Goal: Task Accomplishment & Management: Use online tool/utility

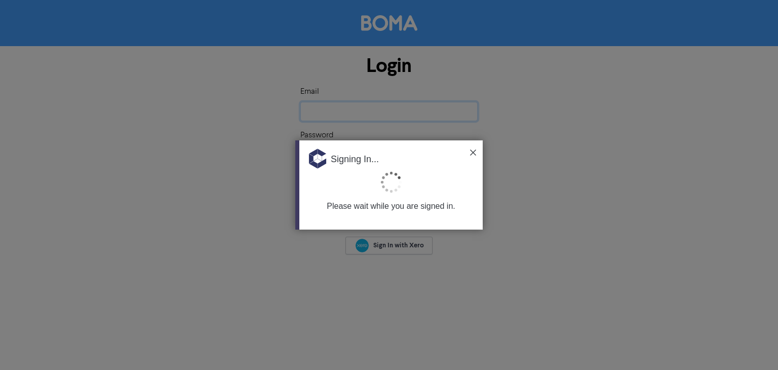
type input "[EMAIL_ADDRESS][DOMAIN_NAME]"
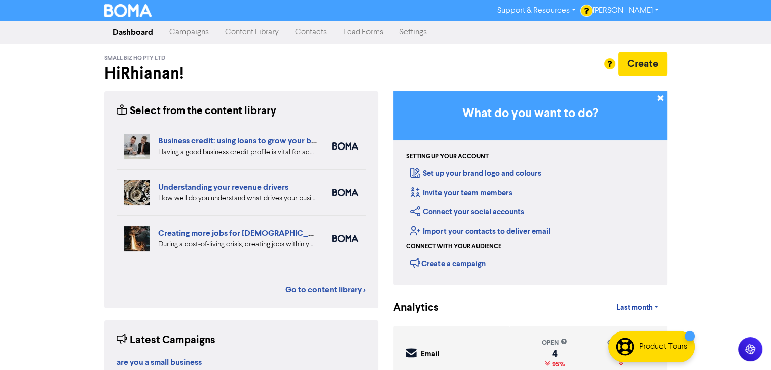
click at [197, 29] on link "Campaigns" at bounding box center [189, 32] width 56 height 20
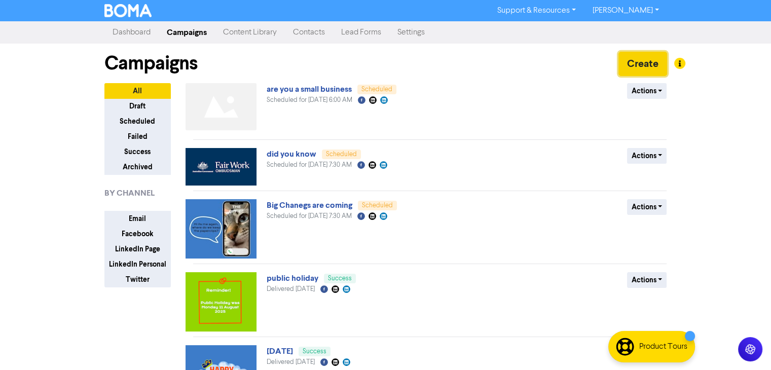
click at [630, 65] on button "Create" at bounding box center [642, 64] width 49 height 24
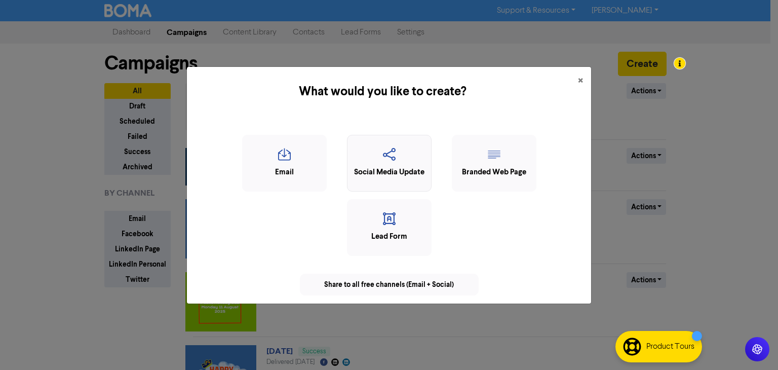
click at [392, 175] on div "Social Media Update" at bounding box center [389, 173] width 73 height 12
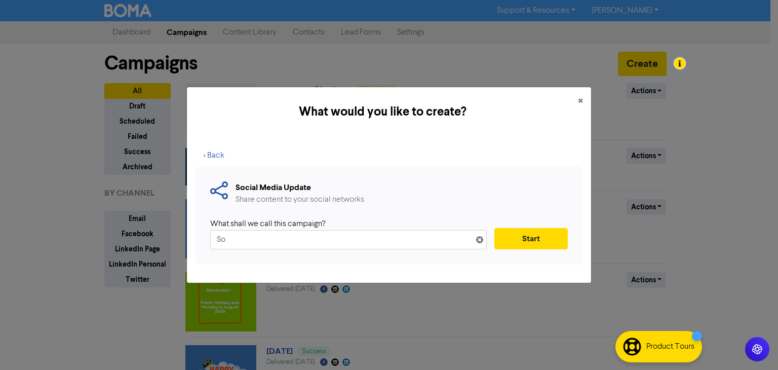
type input "S"
type input "FAQ"
click at [527, 234] on button "Start" at bounding box center [531, 238] width 73 height 21
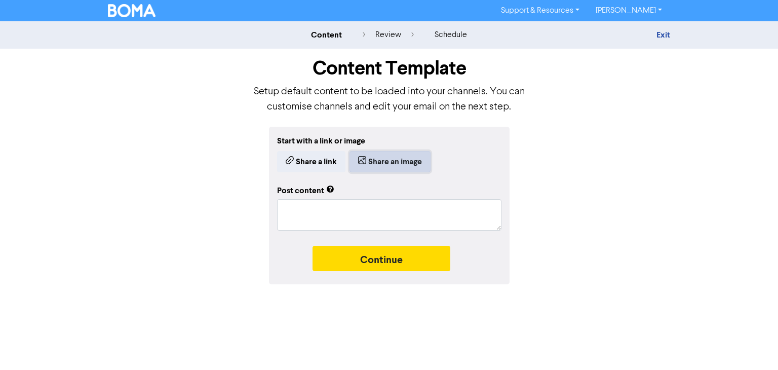
click at [421, 163] on button "Share an image" at bounding box center [390, 161] width 81 height 21
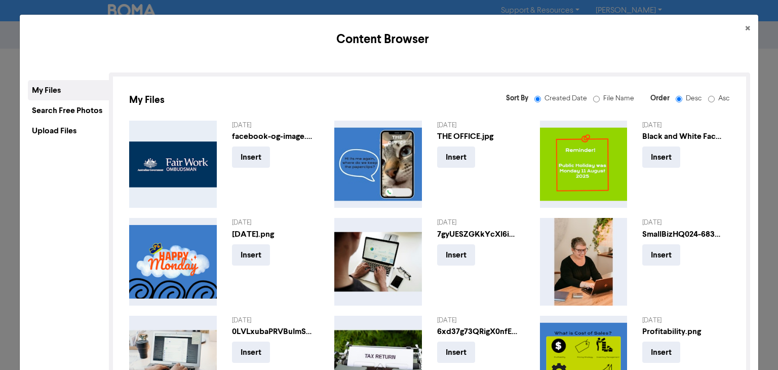
click at [81, 117] on div "Search Free Photos" at bounding box center [68, 110] width 81 height 20
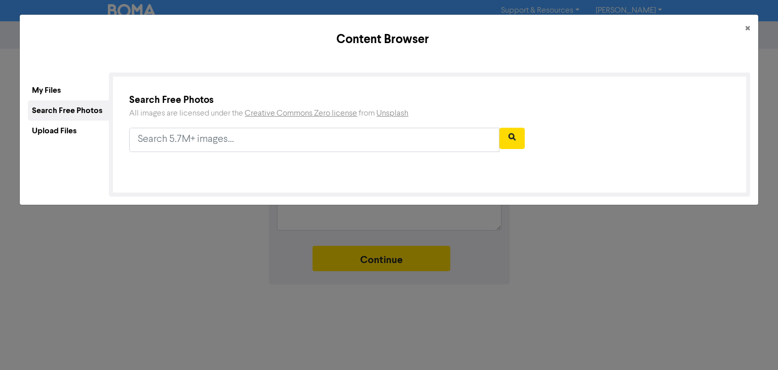
click at [73, 138] on div "Upload Files" at bounding box center [68, 131] width 81 height 20
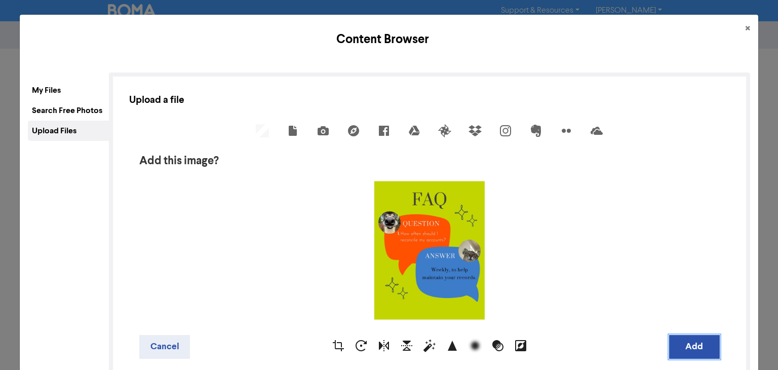
click at [685, 345] on button "Add" at bounding box center [694, 347] width 51 height 24
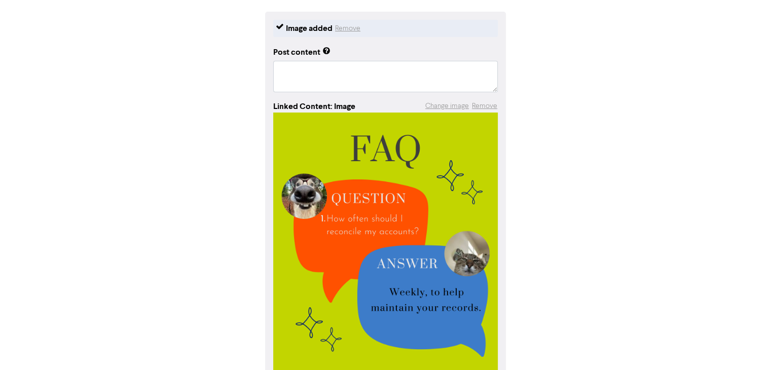
scroll to position [117, 0]
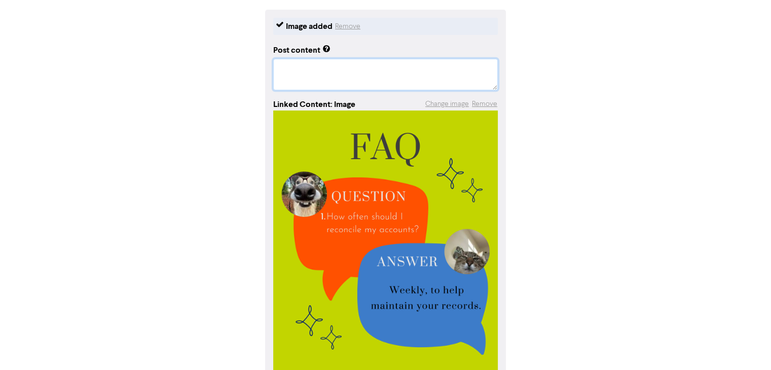
click at [287, 63] on textarea at bounding box center [385, 74] width 224 height 31
paste textarea "Reconciling your accounts isn’t just a bookkeeping task—it’s a business health …"
type textarea "x"
type textarea "Reconciling your accounts isn’t just a bookkeeping task—it’s a business health …"
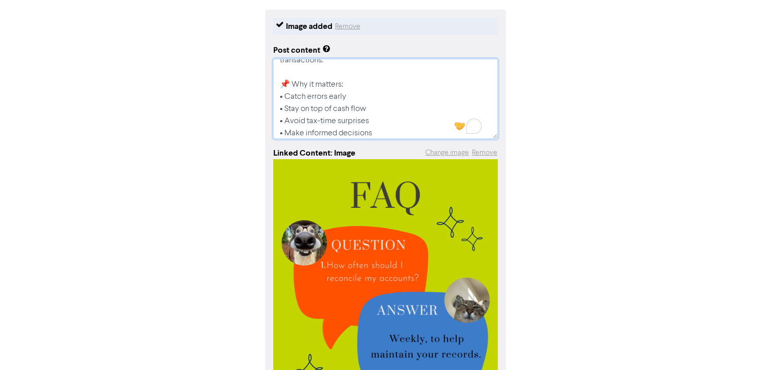
click at [294, 86] on textarea "Reconciling your accounts isn’t just a bookkeeping task—it’s a business health …" at bounding box center [385, 99] width 224 height 80
type textarea "x"
type textarea "Reconciling your accounts isn’t just a bookkeeping task—it’s a business health …"
type textarea "x"
type textarea "Reconciling your accounts isn’t just a bookkeeping task—it’s a business health …"
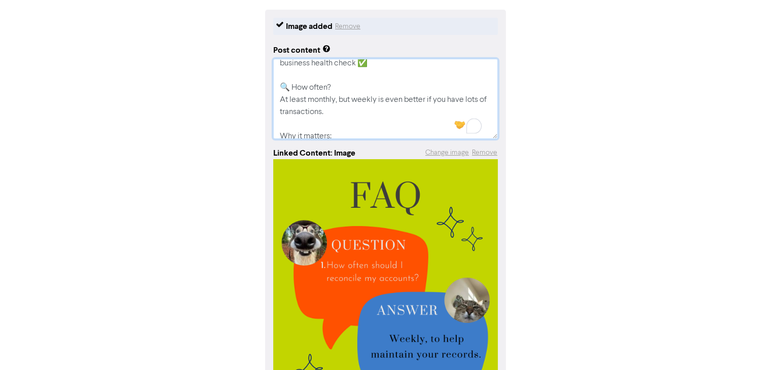
scroll to position [0, 0]
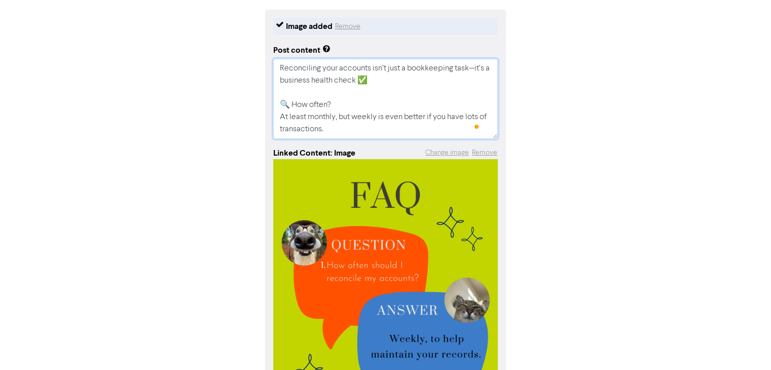
drag, startPoint x: 391, startPoint y: 82, endPoint x: 231, endPoint y: 37, distance: 165.7
click at [231, 37] on div "Image added Remove Post content Reconciling your accounts isn’t just a bookkeep…" at bounding box center [386, 251] width 578 height 483
type textarea "x"
type textarea "🔍 How often? At least monthly, but weekly is even better if you have lots of tr…"
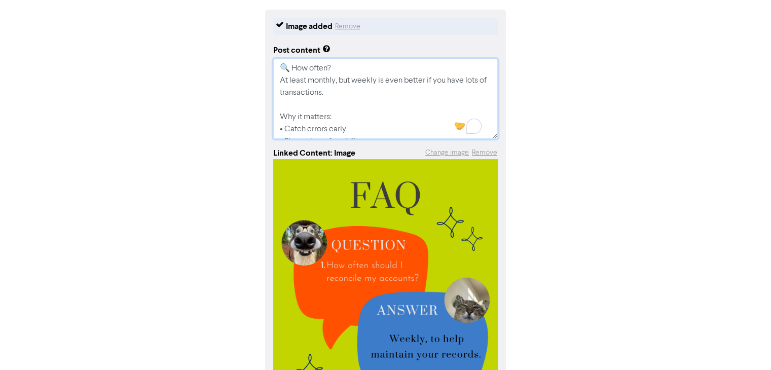
type textarea "x"
type textarea "H 🔍 How often? At least monthly, but weekly is even better if you have lots of …"
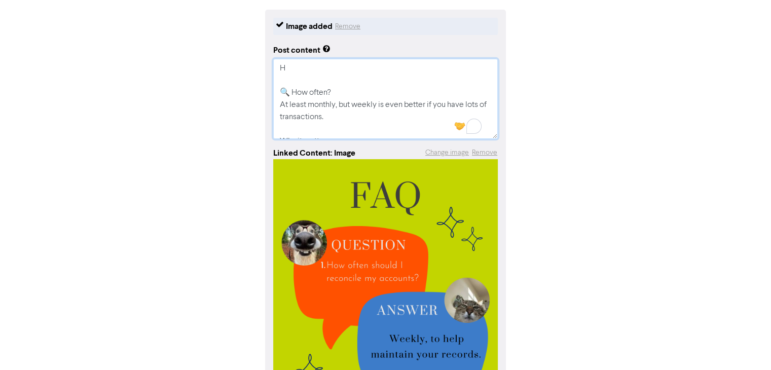
type textarea "x"
type textarea "Ho 🔍 How often? At least monthly, but weekly is even better if you have lots of…"
type textarea "x"
type textarea "How 🔍 How often? At least monthly, but weekly is even better if you have lots o…"
type textarea "x"
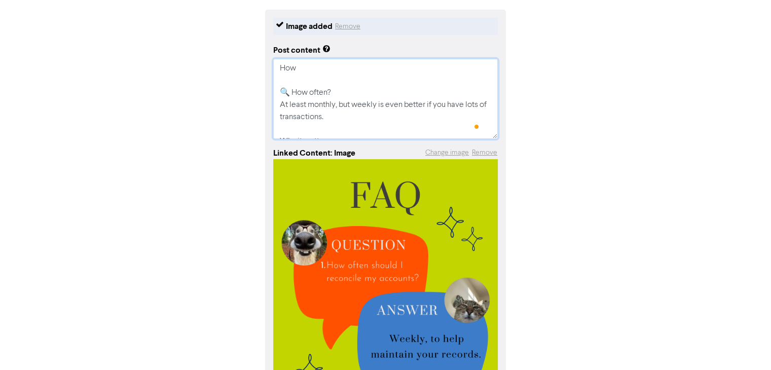
type textarea "How 🔍 How often? At least monthly, but weekly is even better if you have lots o…"
type textarea "x"
type textarea "How o 🔍 How often? At least monthly, but weekly is even better if you have lots…"
type textarea "x"
type textarea "How of 🔍 How often? At least monthly, but weekly is even better if you have lot…"
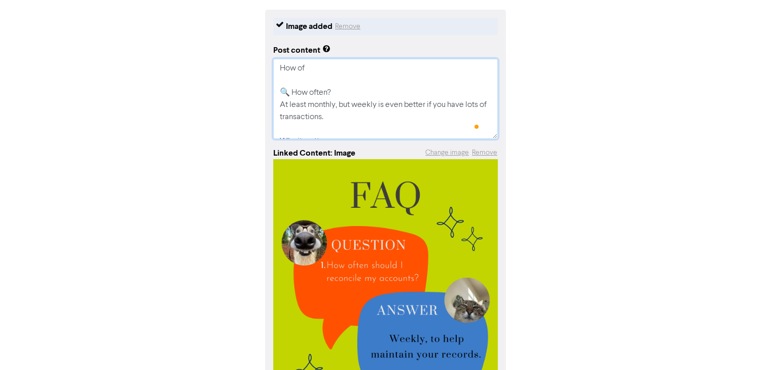
type textarea "x"
type textarea "How oft 🔍 How often? At least monthly, but weekly is even better if you have lo…"
type textarea "x"
type textarea "How ofth 🔍 How often? At least monthly, but weekly is even better if you have l…"
type textarea "x"
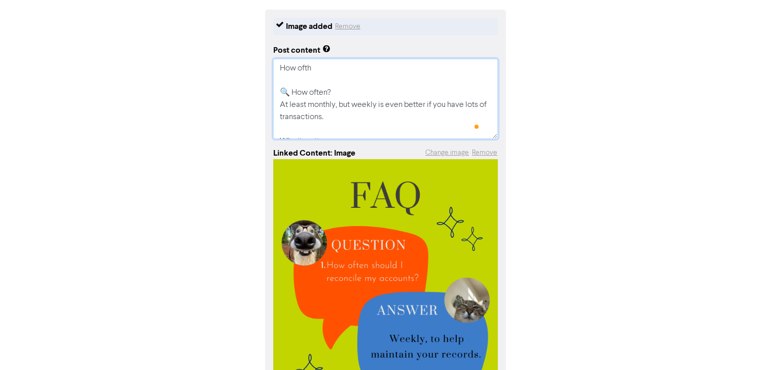
type textarea "How ofthe 🔍 How often? At least monthly, but weekly is even better if you have …"
type textarea "x"
type textarea "How ofther 🔍 How often? At least monthly, but weekly is even better if you have…"
type textarea "x"
type textarea "How ofthern 🔍 How often? At least monthly, but weekly is even better if you hav…"
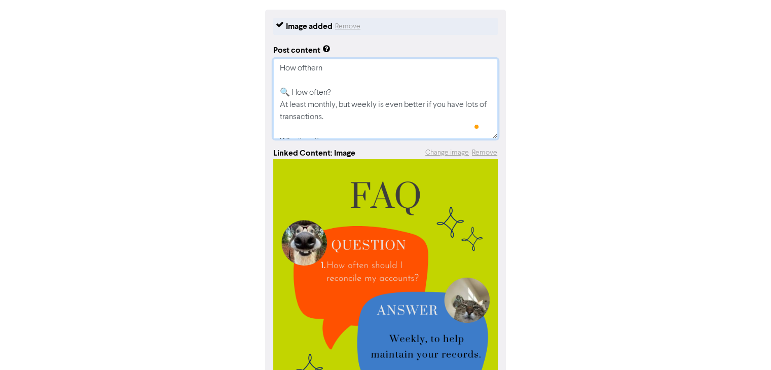
type textarea "x"
type textarea "How ofther 🔍 How often? At least monthly, but weekly is even better if you have…"
type textarea "x"
type textarea "How ofthe 🔍 How often? At least monthly, but weekly is even better if you have …"
type textarea "x"
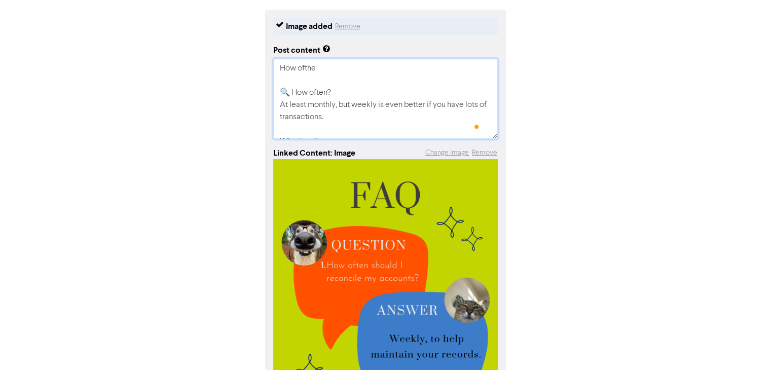
type textarea "How ofth 🔍 How often? At least monthly, but weekly is even better if you have l…"
type textarea "x"
type textarea "How oft 🔍 How often? At least monthly, but weekly is even better if you have lo…"
type textarea "x"
type textarea "How of 🔍 How often? At least monthly, but weekly is even better if you have lot…"
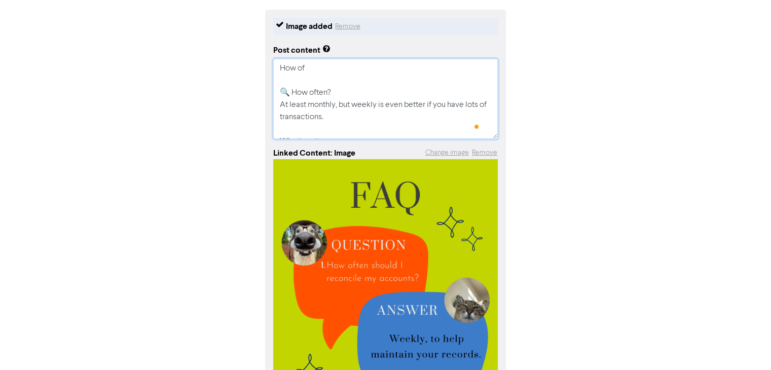
type textarea "x"
type textarea "How oft 🔍 How often? At least monthly, but weekly is even better if you have lo…"
type textarea "x"
type textarea "How ofte 🔍 How often? At least monthly, but weekly is even better if you have l…"
type textarea "x"
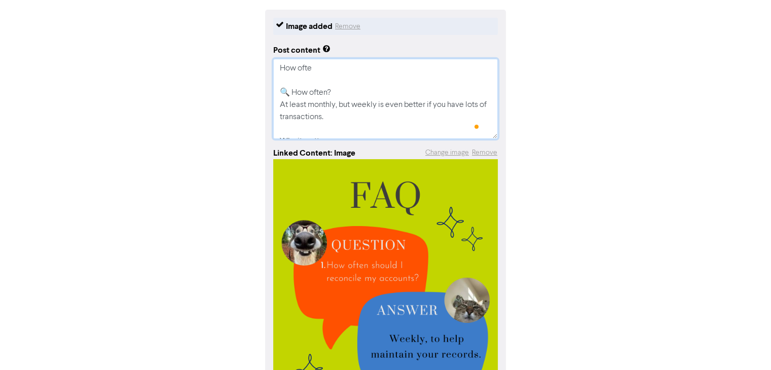
type textarea "How often 🔍 How often? At least monthly, but weekly is even better if you have …"
type textarea "x"
type textarea "How often 🔍 How often? At least monthly, but weekly is even better if you have …"
type textarea "x"
type textarea "How often a 🔍 How often? At least monthly, but weekly is even better if you hav…"
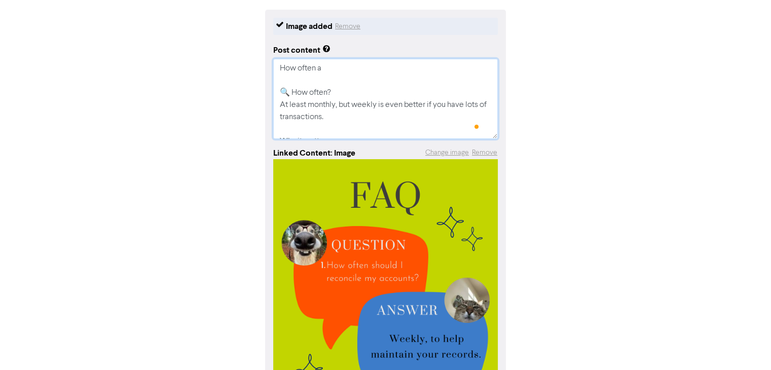
type textarea "x"
type textarea "How often ar 🔍 How often? At least monthly, but weekly is even better if you ha…"
type textarea "x"
type textarea "How often are 🔍 How often? At least monthly, but weekly is even better if you h…"
type textarea "x"
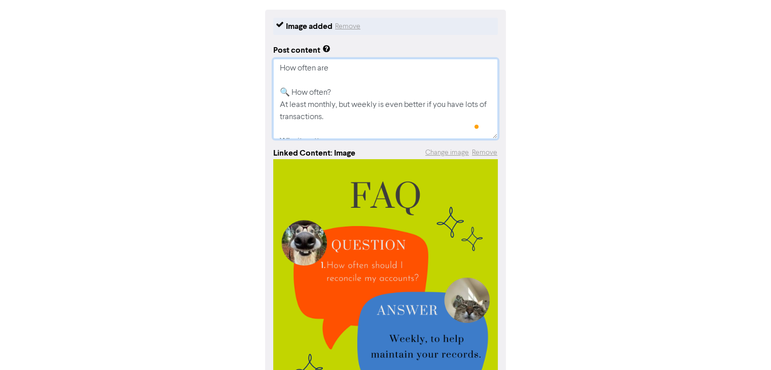
type textarea "How often are 🔍 How often? At least monthly, but weekly is even better if you h…"
type textarea "x"
type textarea "How often are y 🔍 How often? At least monthly, but weekly is even better if you…"
type textarea "x"
type textarea "How often are yo 🔍 How often? At least monthly, but weekly is even better if yo…"
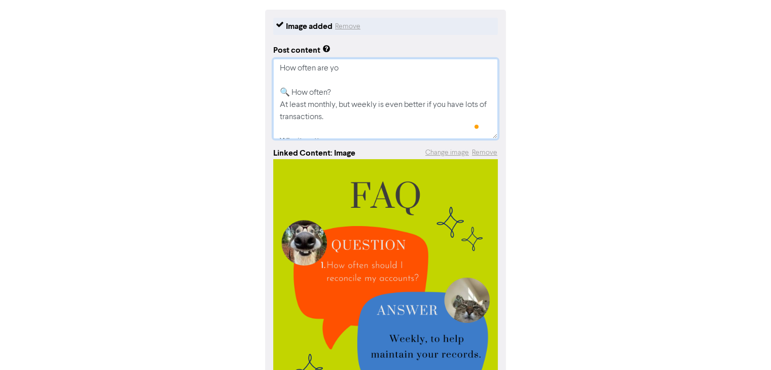
type textarea "x"
type textarea "How often are you 🔍 How often? At least monthly, but weekly is even better if y…"
type textarea "x"
type textarea "How often are you 🔍 How often? At least monthly, but weekly is even better if y…"
type textarea "x"
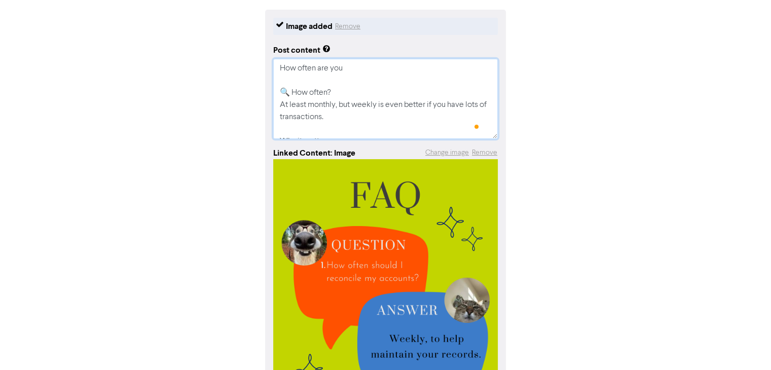
type textarea "How often are you r 🔍 How often? At least monthly, but weekly is even better if…"
type textarea "x"
type textarea "How often are you re 🔍 How often? At least monthly, but weekly is even better i…"
type textarea "x"
type textarea "How often are you rec 🔍 How often? At least monthly, but weekly is even better …"
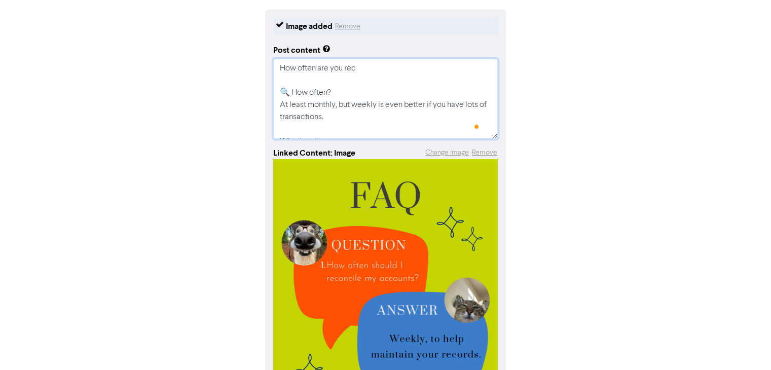
type textarea "x"
type textarea "How often are you recon 🔍 How often? At least monthly, but weekly is even bette…"
type textarea "x"
type textarea "How often are you recon 🔍 How often? At least monthly, but weekly is even bette…"
type textarea "x"
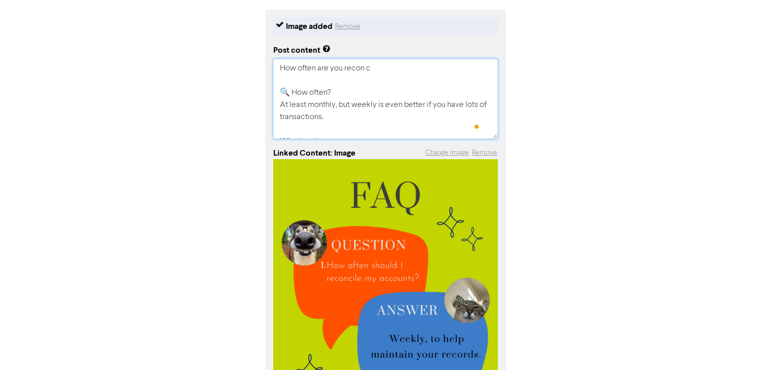
type textarea "How often are you recon ci 🔍 How often? At least monthly, but weekly is even be…"
type textarea "x"
type textarea "How often are you recon cil 🔍 How often? At least monthly, but weekly is even b…"
type textarea "x"
type textarea "How often are you recon cili 🔍 How often? At least monthly, but weekly is even …"
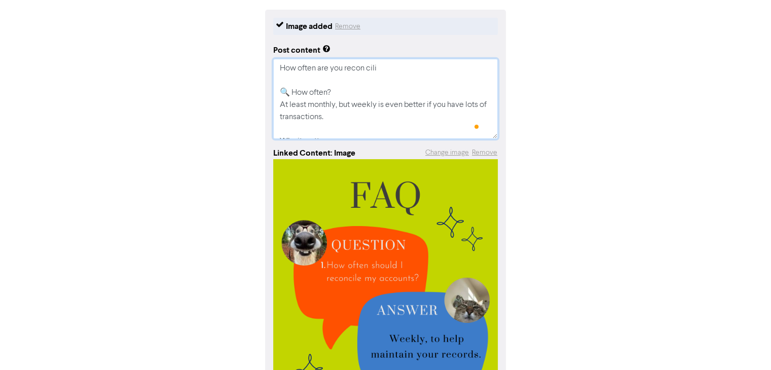
type textarea "x"
type textarea "How often are you recon cilin 🔍 How often? At least monthly, but weekly is even…"
type textarea "x"
type textarea "How often are you recon ciling 🔍 How often? At least monthly, but weekly is eve…"
type textarea "x"
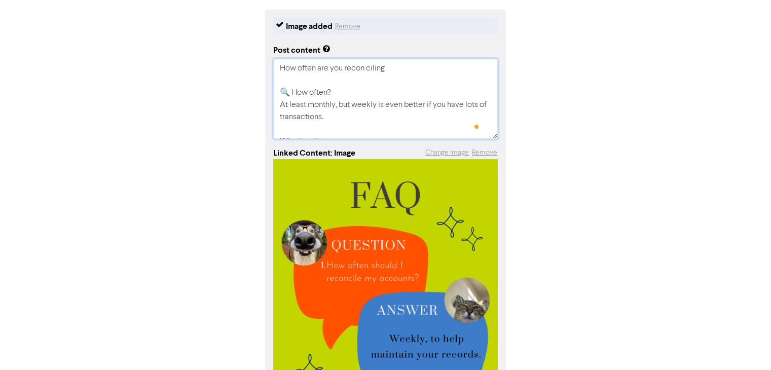
type textarea "How often are you recon ciling 🔍 How often? At least monthly, but weekly is eve…"
type textarea "x"
type textarea "How often are you recon ciling y 🔍 How often? At least monthly, but weekly is e…"
type textarea "x"
type textarea "How often are you recon ciling yo 🔍 How often? At least monthly, but weekly is …"
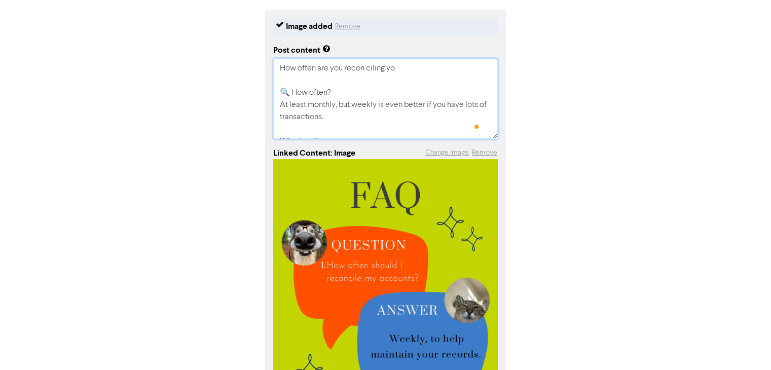
type textarea "x"
type textarea "How often are you recon ciling you 🔍 How often? At least monthly, but weekly is…"
type textarea "x"
type textarea "How often are you recon ciling your 🔍 How often? At least monthly, but weekly i…"
type textarea "x"
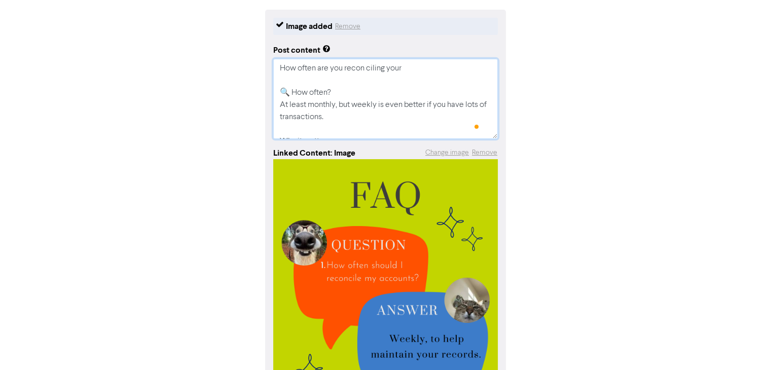
type textarea "How often are you recon ciling your 🔍 How often? At least monthly, but weekly i…"
type textarea "x"
type textarea "How often are you recon ciling your 🔍 How often? At least monthly, but weekly i…"
type textarea "x"
type textarea "How often are you recon ciling you 🔍 How often? At least monthly, but weekly is…"
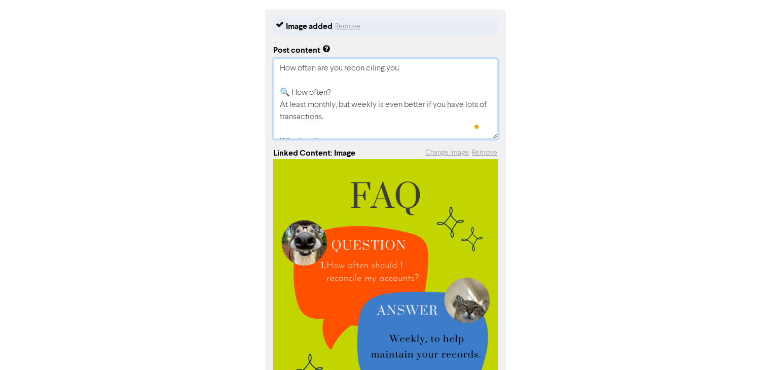
type textarea "x"
type textarea "How often are you recon ciling yo 🔍 How often? At least monthly, but weekly is …"
type textarea "x"
type textarea "How often are you recon ciling y 🔍 How often? At least monthly, but weekly is e…"
type textarea "x"
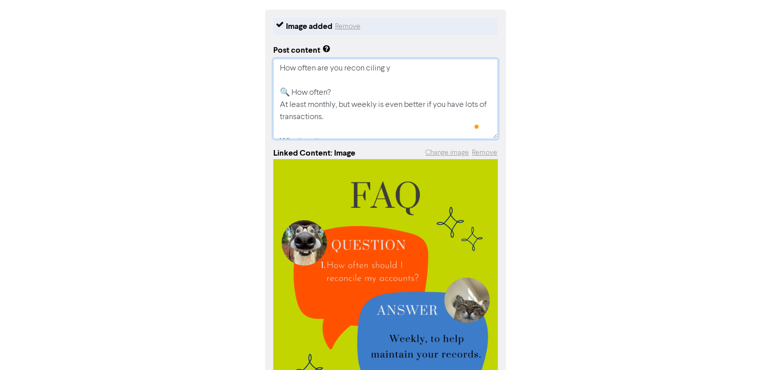
type textarea "How often are you recon ciling 🔍 How often? At least monthly, but weekly is eve…"
type textarea "x"
type textarea "How often are you recon ciling 🔍 How often? At least monthly, but weekly is eve…"
type textarea "x"
type textarea "How often are you recon cilin 🔍 How often? At least monthly, but weekly is even…"
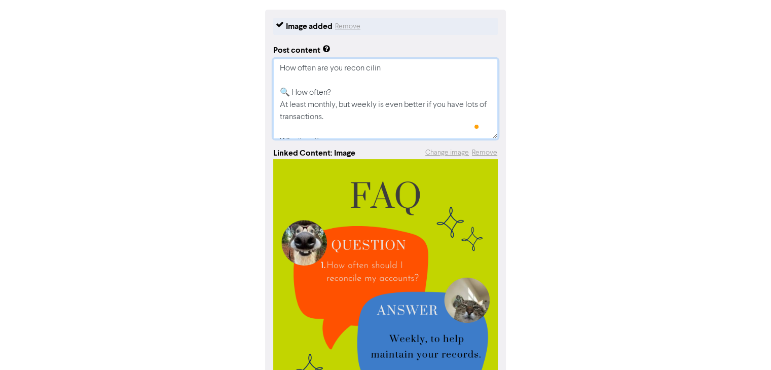
type textarea "x"
type textarea "How often are you recon cili 🔍 How often? At least monthly, but weekly is even …"
type textarea "x"
type textarea "How often are you recon cil 🔍 How often? At least monthly, but weekly is even b…"
type textarea "x"
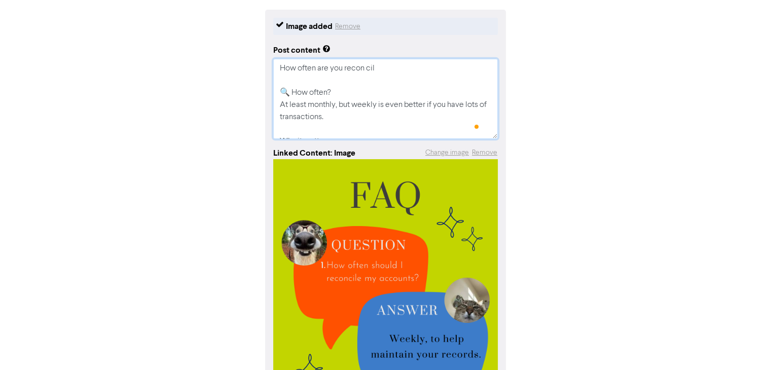
type textarea "How often are you recon ci 🔍 How often? At least monthly, but weekly is even be…"
type textarea "x"
type textarea "How often are you recon c 🔍 How often? At least monthly, but weekly is even bet…"
type textarea "x"
type textarea "How often are you recon 🔍 How often? At least monthly, but weekly is even bette…"
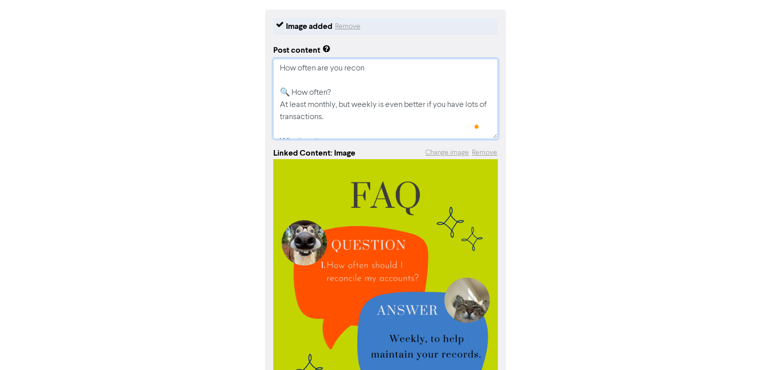
type textarea "x"
type textarea "How often are you recon 🔍 How often? At least monthly, but weekly is even bette…"
type textarea "x"
type textarea "How often are you reconc 🔍 How often? At least monthly, but weekly is even bett…"
type textarea "x"
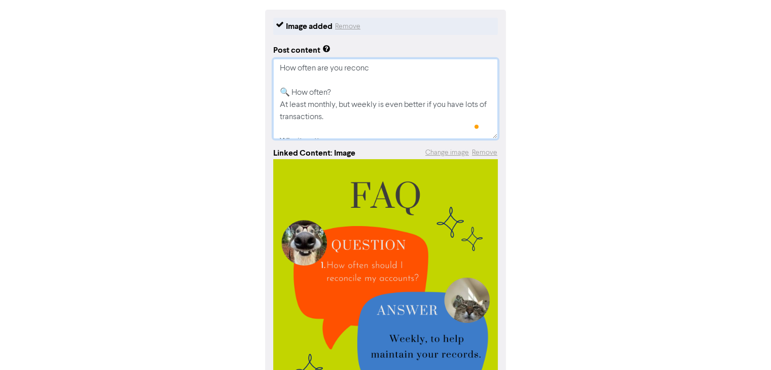
type textarea "How often are you reconci 🔍 How often? At least monthly, but weekly is even bet…"
type textarea "x"
type textarea "How often are you reconcil 🔍 How often? At least monthly, but weekly is even be…"
type textarea "x"
type textarea "How often are you reconcili 🔍 How often? At least monthly, but weekly is even b…"
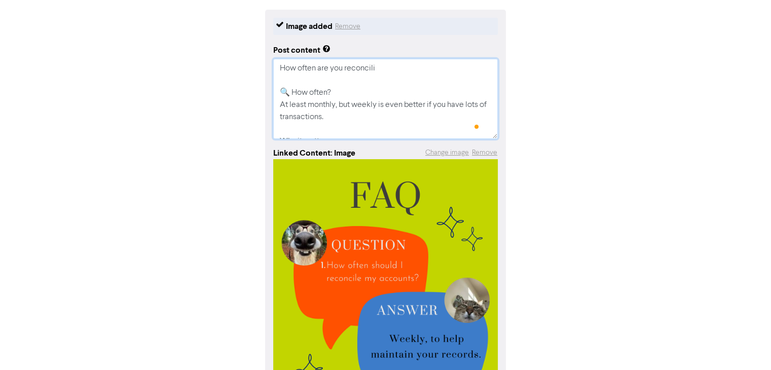
type textarea "x"
type textarea "How often are you reconcilin 🔍 How often? At least monthly, but weekly is even …"
type textarea "x"
type textarea "How often are you reconciling 🔍 How often? At least monthly, but weekly is even…"
type textarea "x"
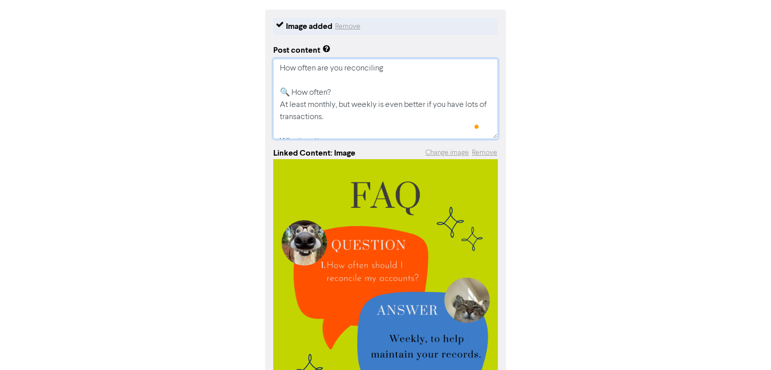
type textarea "How often are you reconciling 🔍 How often? At least monthly, but weekly is even…"
type textarea "x"
type textarea "How often are you reconciling y 🔍 How often? At least monthly, but weekly is ev…"
type textarea "x"
type textarea "How often are you reconciling yo 🔍 How often? At least monthly, but weekly is e…"
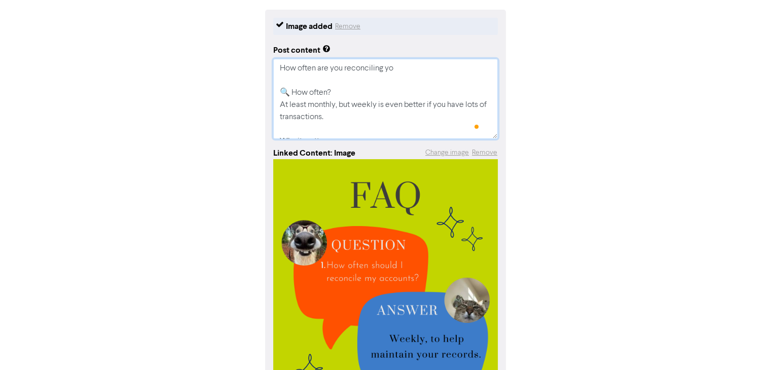
type textarea "x"
type textarea "How often are you reconciling you 🔍 How often? At least monthly, but weekly is …"
type textarea "x"
type textarea "How often are you reconciling your 🔍 How often? At least monthly, but weekly is…"
type textarea "x"
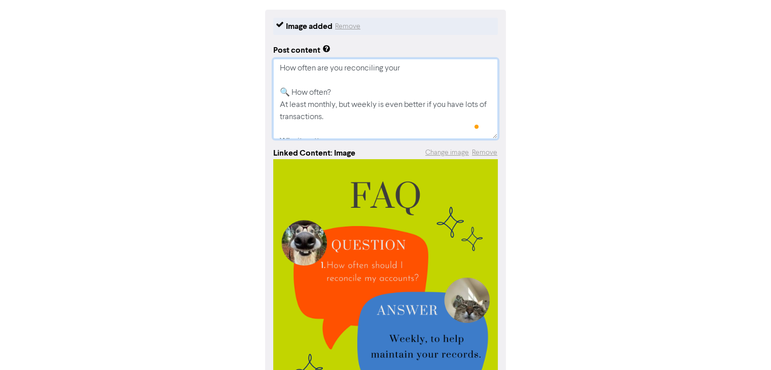
type textarea "How often are you reconciling your 🔍 How often? At least monthly, but weekly is…"
type textarea "x"
type textarea "How often are you reconciling your b 🔍 How often? At least monthly, but weekly …"
type textarea "x"
type textarea "How often are you reconciling your bu 🔍 How often? At least monthly, but weekly…"
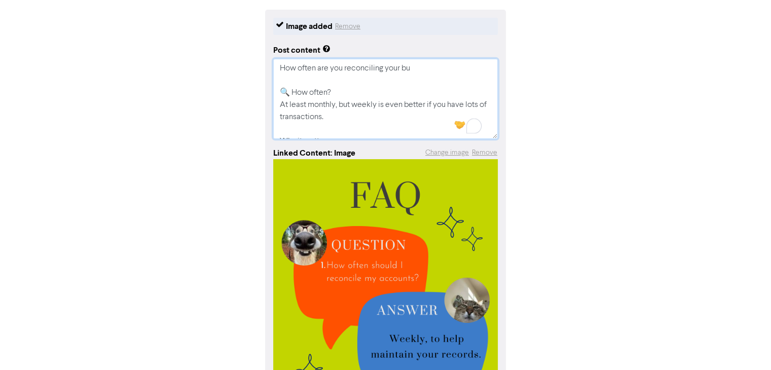
type textarea "x"
type textarea "How often are you reconciling your bus 🔍 How often? At least monthly, but weekl…"
type textarea "x"
type textarea "How often are you reconciling your busi 🔍 How often? At least monthly, but week…"
type textarea "x"
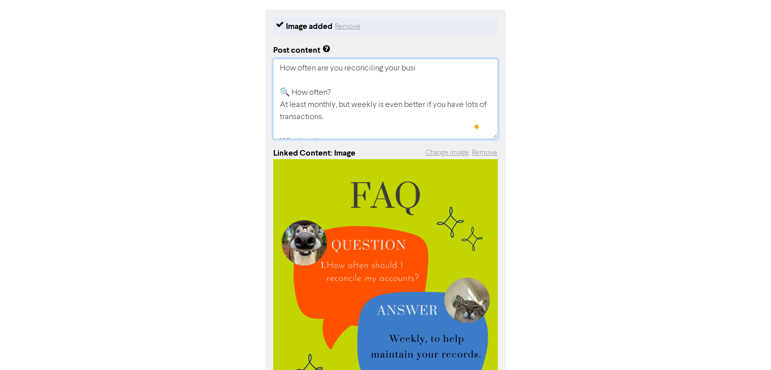
type textarea "How often are you reconciling your busin 🔍 How often? At least monthly, but wee…"
type textarea "x"
type textarea "How often are you reconciling your busine 🔍 How often? At least monthly, but we…"
type textarea "x"
type textarea "How often are you reconciling your busines 🔍 How often? At least monthly, but w…"
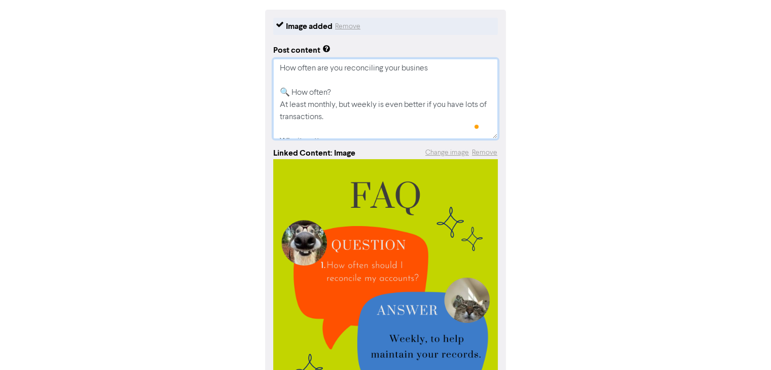
type textarea "x"
type textarea "How often are you reconciling your business 🔍 How often? At least monthly, but …"
type textarea "x"
type textarea "How often are you reconciling your business 🔍 How often? At least monthly, but …"
type textarea "x"
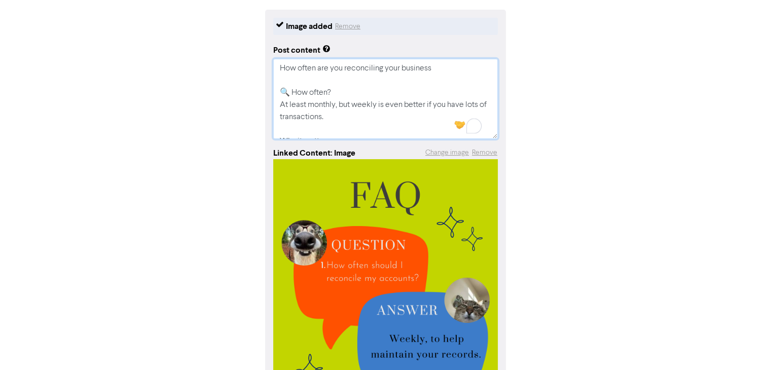
type textarea "How often are you reconciling your business a 🔍 How often? At least monthly, bu…"
type textarea "x"
type textarea "How often are you reconciling your business ac 🔍 How often? At least monthly, b…"
type textarea "x"
type textarea "How often are you reconciling your business acc 🔍 How often? At least monthly, …"
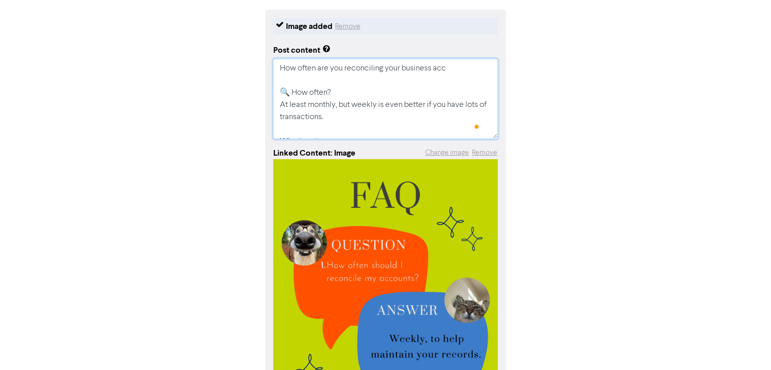
type textarea "x"
type textarea "How often are you reconciling your business acco 🔍 How often? At least monthly,…"
type textarea "x"
type textarea "How often are you reconciling your business accou 🔍 How often? At least monthly…"
type textarea "x"
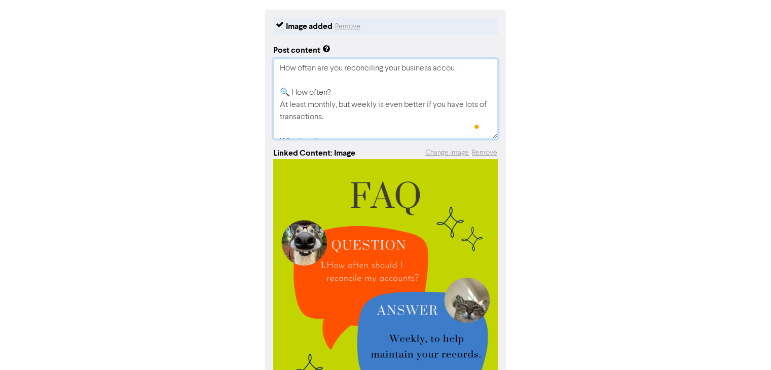
type textarea "How often are you reconciling your business accou 🔍 How often? At least monthly…"
type textarea "x"
type textarea "How often are you reconciling your business accou 🔍 How often? At least monthly…"
type textarea "x"
type textarea "How often are you reconciling your business accoun 🔍 How often? At least monthl…"
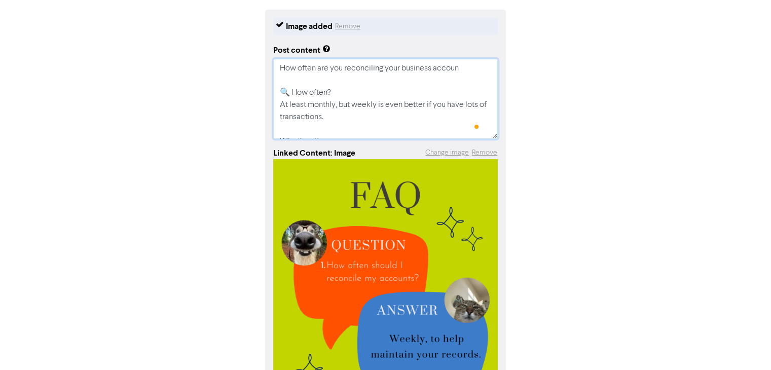
type textarea "x"
type textarea "How often are you reconciling your business account 🔍 How often? At least month…"
type textarea "x"
type textarea "How often are you reconciling your business account? 🔍 How often? At least mont…"
click at [292, 93] on textarea "How often are you reconciling your business account? 🔍 How often? At least mont…" at bounding box center [385, 99] width 224 height 80
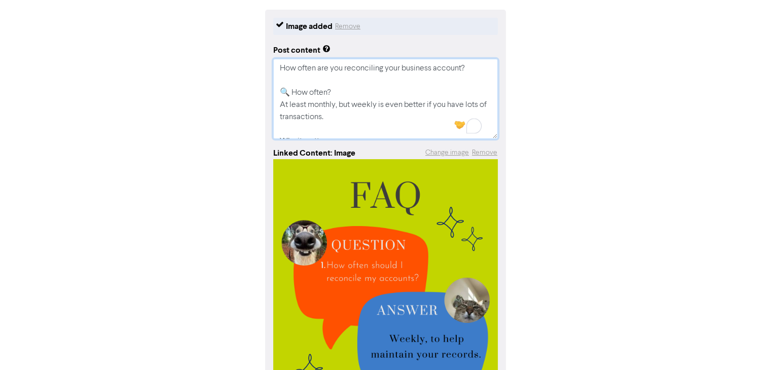
type textarea "x"
type textarea "How often are you reconciling your business account? 🔍How often? At least month…"
type textarea "x"
type textarea "How often are you reconciling your business account? How often? At least monthl…"
click at [380, 82] on textarea "How often are you reconciling your business account? How often? At least monthl…" at bounding box center [385, 99] width 224 height 80
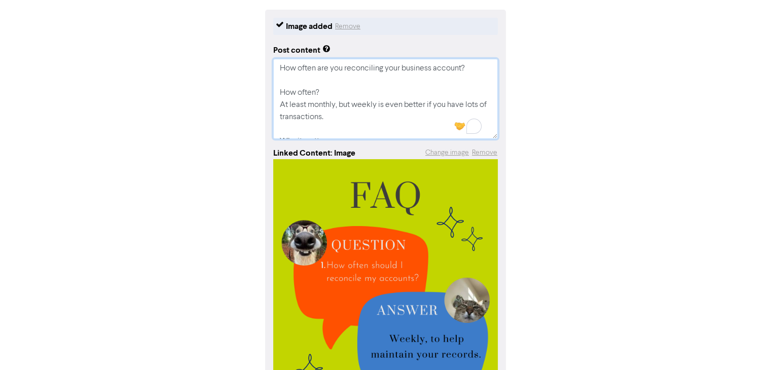
type textarea "x"
type textarea "How often are you reconciling your business account? How often? At least monthl…"
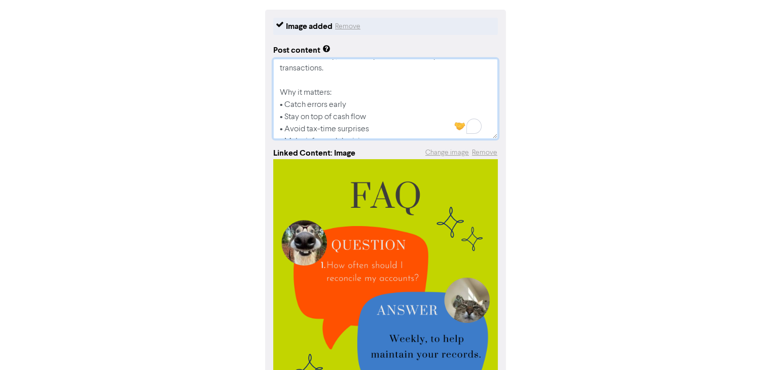
scroll to position [49, 0]
click at [384, 128] on textarea "How often are you reconciling your business account? How often? At least monthl…" at bounding box center [385, 99] width 224 height 80
type textarea "x"
type textarea "How often are you reconciling your business account? How often? At least monthl…"
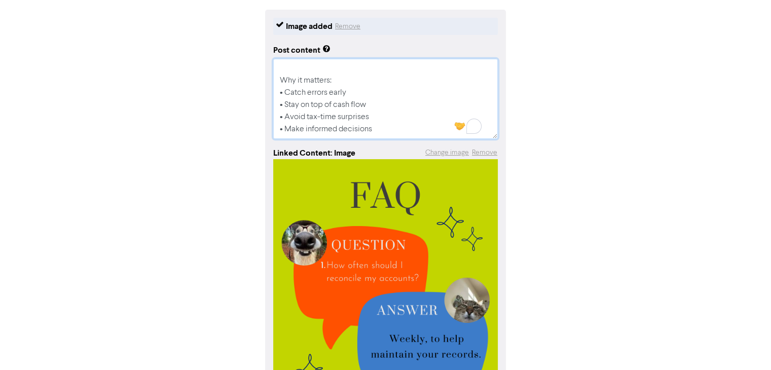
type textarea "x"
type textarea "How often are you reconciling your business account? How often? At least monthl…"
type textarea "x"
type textarea "How often are you reconciling your business account? How often? At least monthl…"
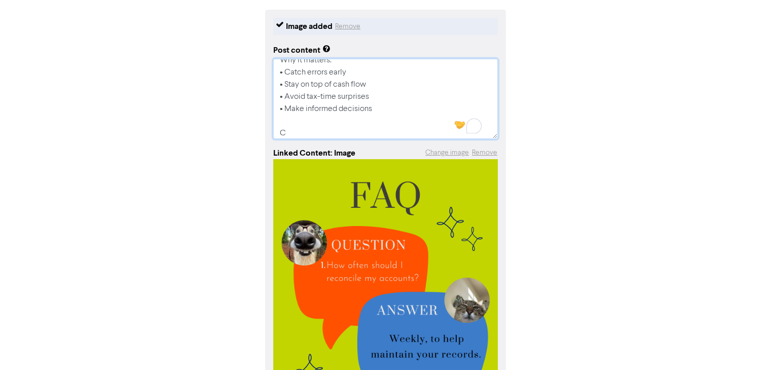
type textarea "x"
paste textarea "0412 687 323"
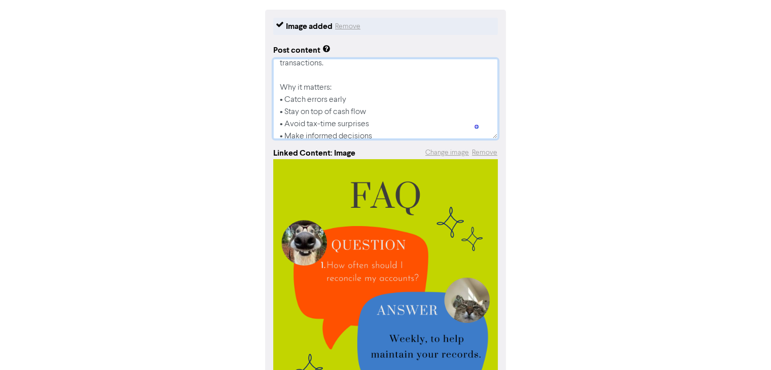
scroll to position [29, 0]
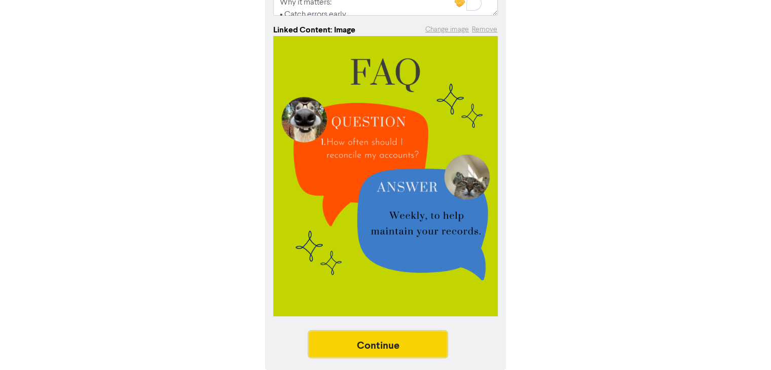
click at [349, 339] on button "Continue" at bounding box center [378, 343] width 138 height 25
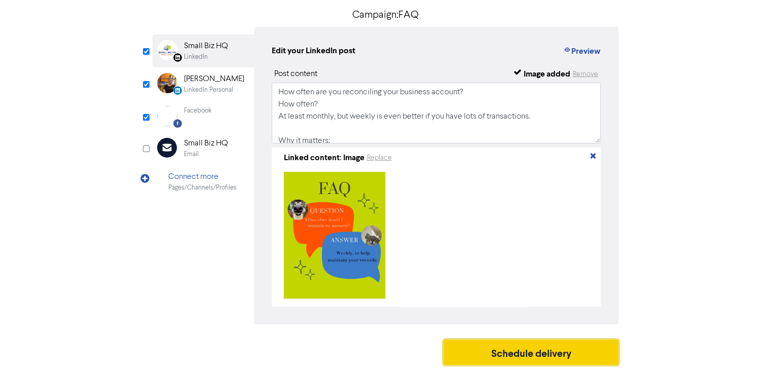
click at [506, 357] on button "Schedule delivery" at bounding box center [530, 351] width 175 height 25
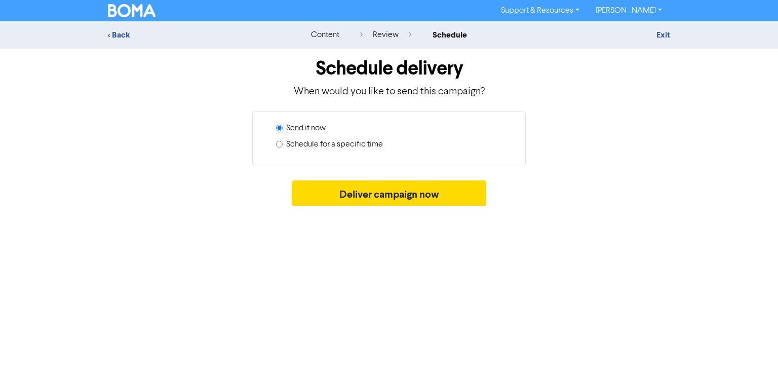
click at [279, 143] on input "Schedule for a specific time" at bounding box center [279, 144] width 7 height 7
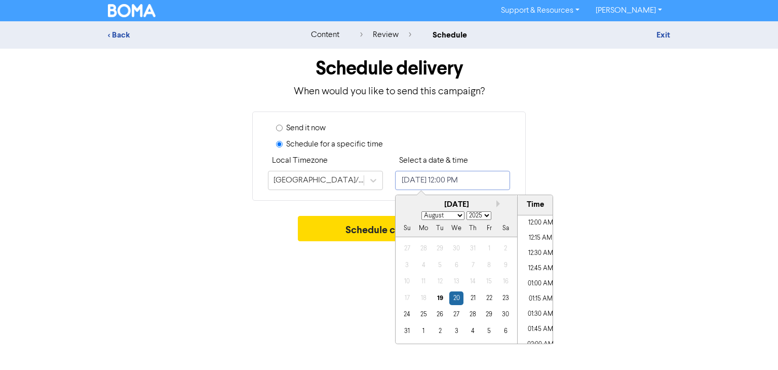
click at [473, 185] on input "[DATE] 12:00 PM" at bounding box center [452, 180] width 115 height 19
click at [489, 298] on div "22" at bounding box center [489, 298] width 14 height 14
click at [540, 230] on li "07:45 AM" at bounding box center [541, 230] width 46 height 15
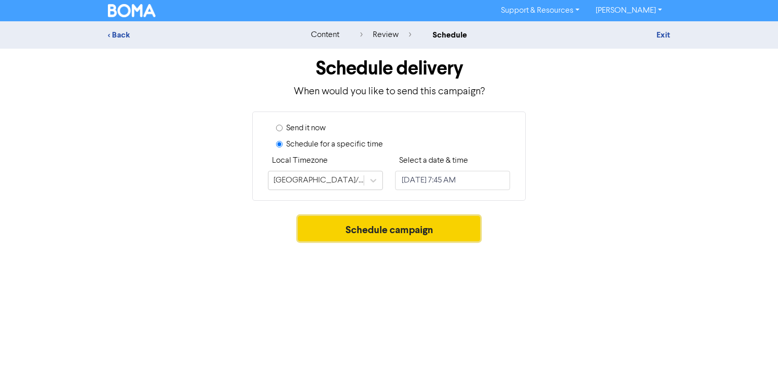
click at [346, 231] on button "Schedule campaign" at bounding box center [389, 228] width 183 height 25
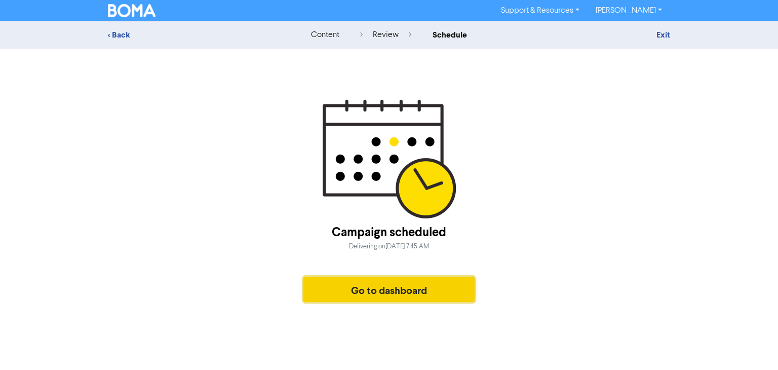
click at [365, 282] on button "Go to dashboard" at bounding box center [389, 289] width 171 height 25
